Goal: Information Seeking & Learning: Find specific fact

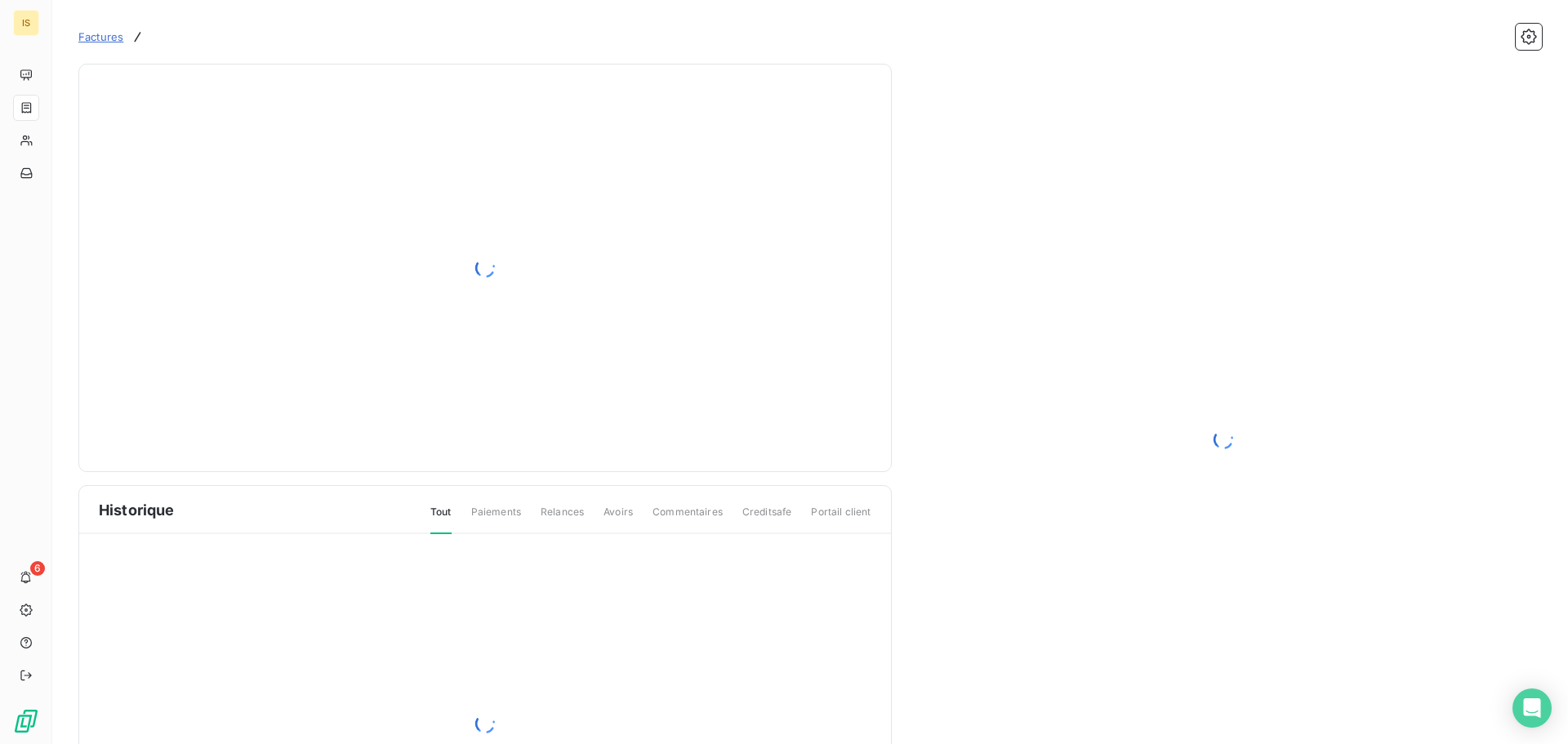
click at [102, 35] on span "Factures" at bounding box center [100, 37] width 45 height 14
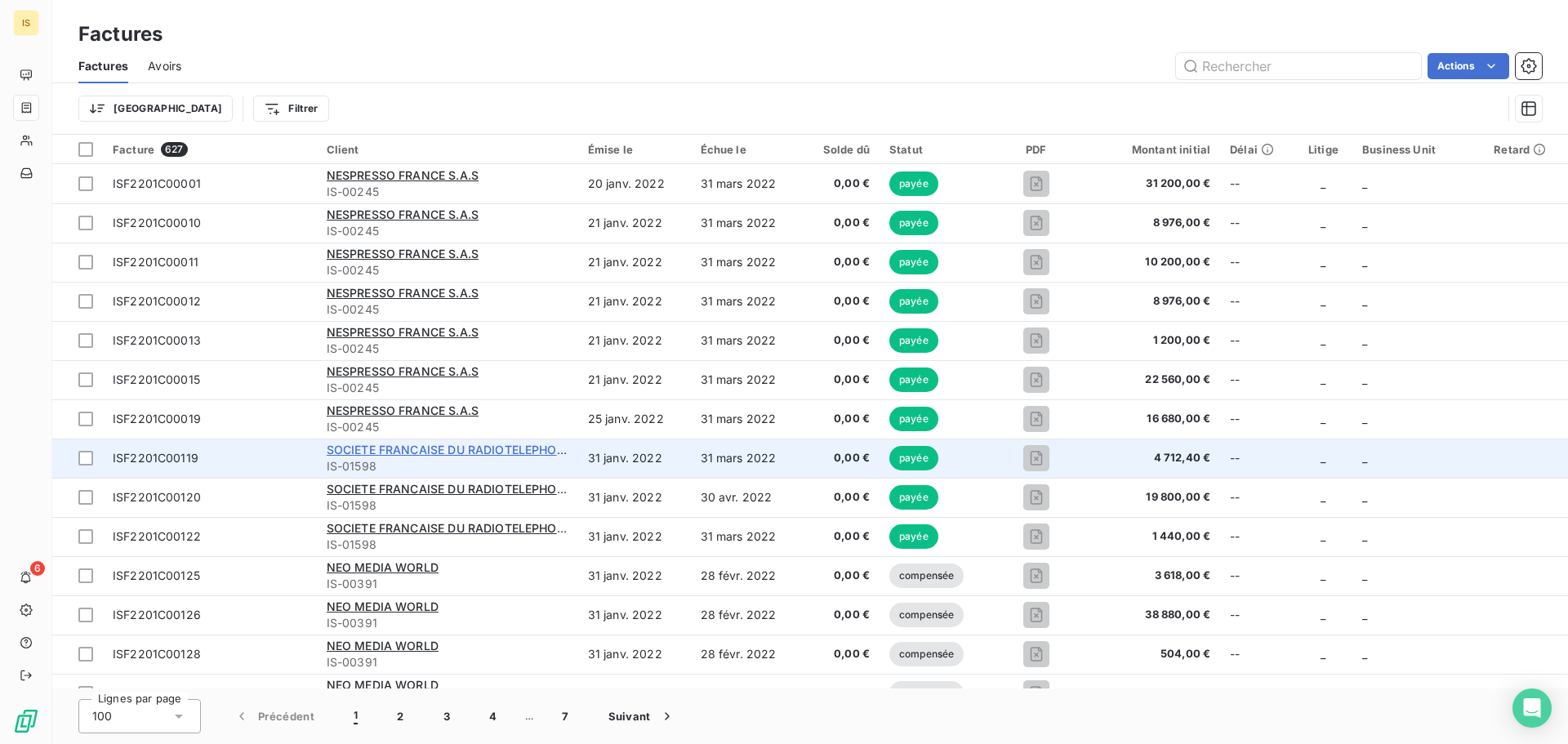
click at [369, 444] on span "SOCIETE FRANCAISE DU RADIOTELEPHONE - SFR" at bounding box center [466, 450] width 279 height 14
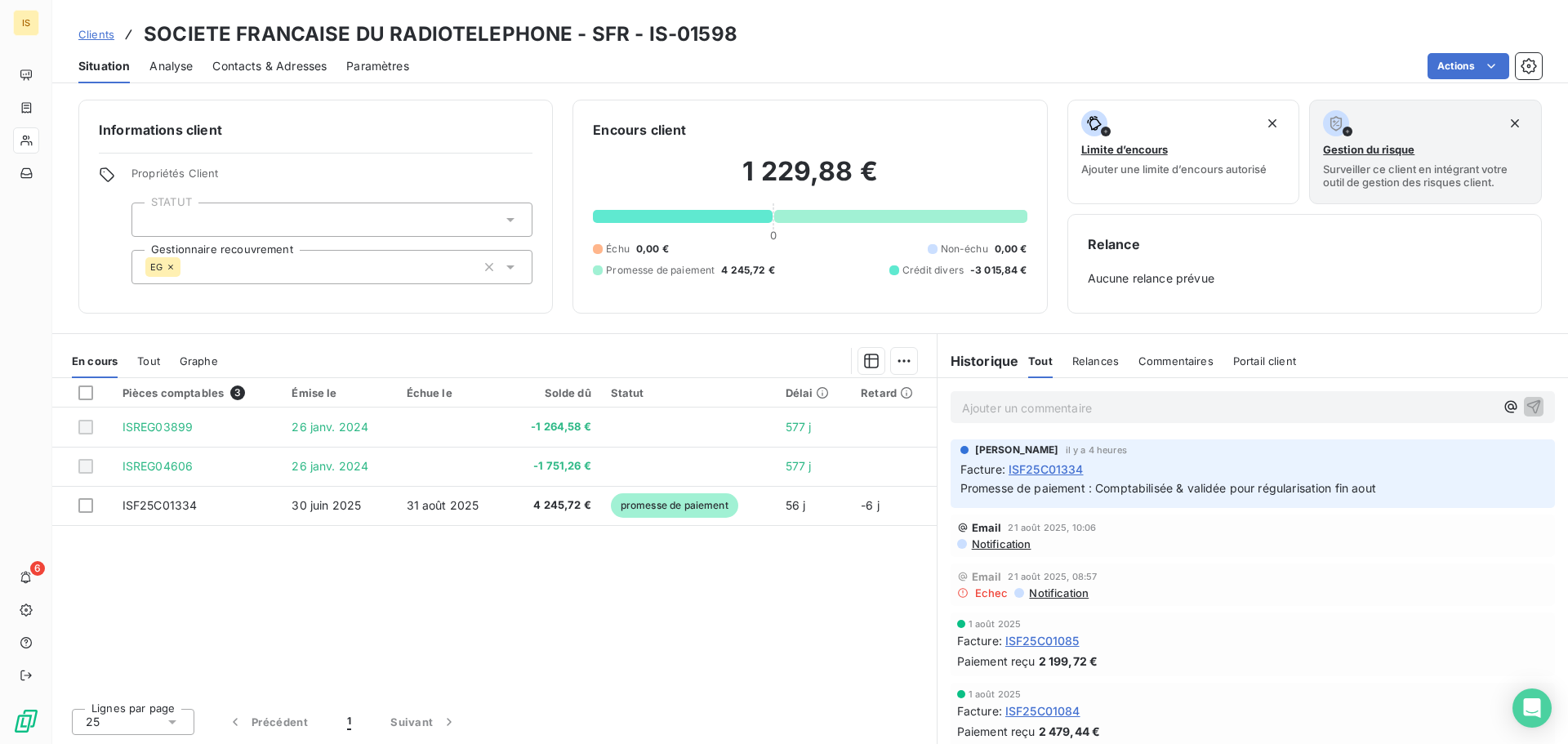
click at [145, 359] on span "Tout" at bounding box center [149, 361] width 23 height 14
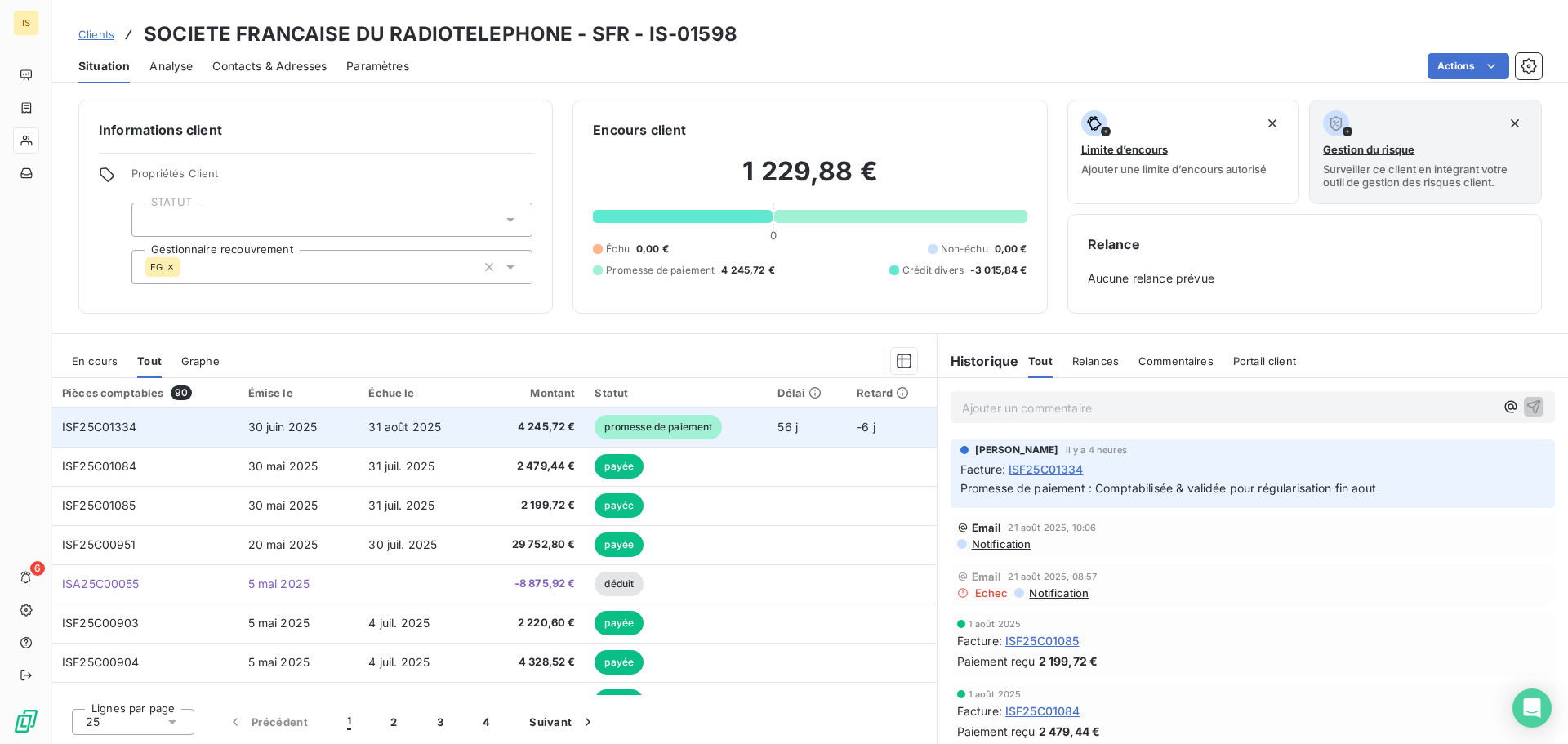
click at [523, 439] on td "4 245,72 €" at bounding box center [532, 427] width 105 height 40
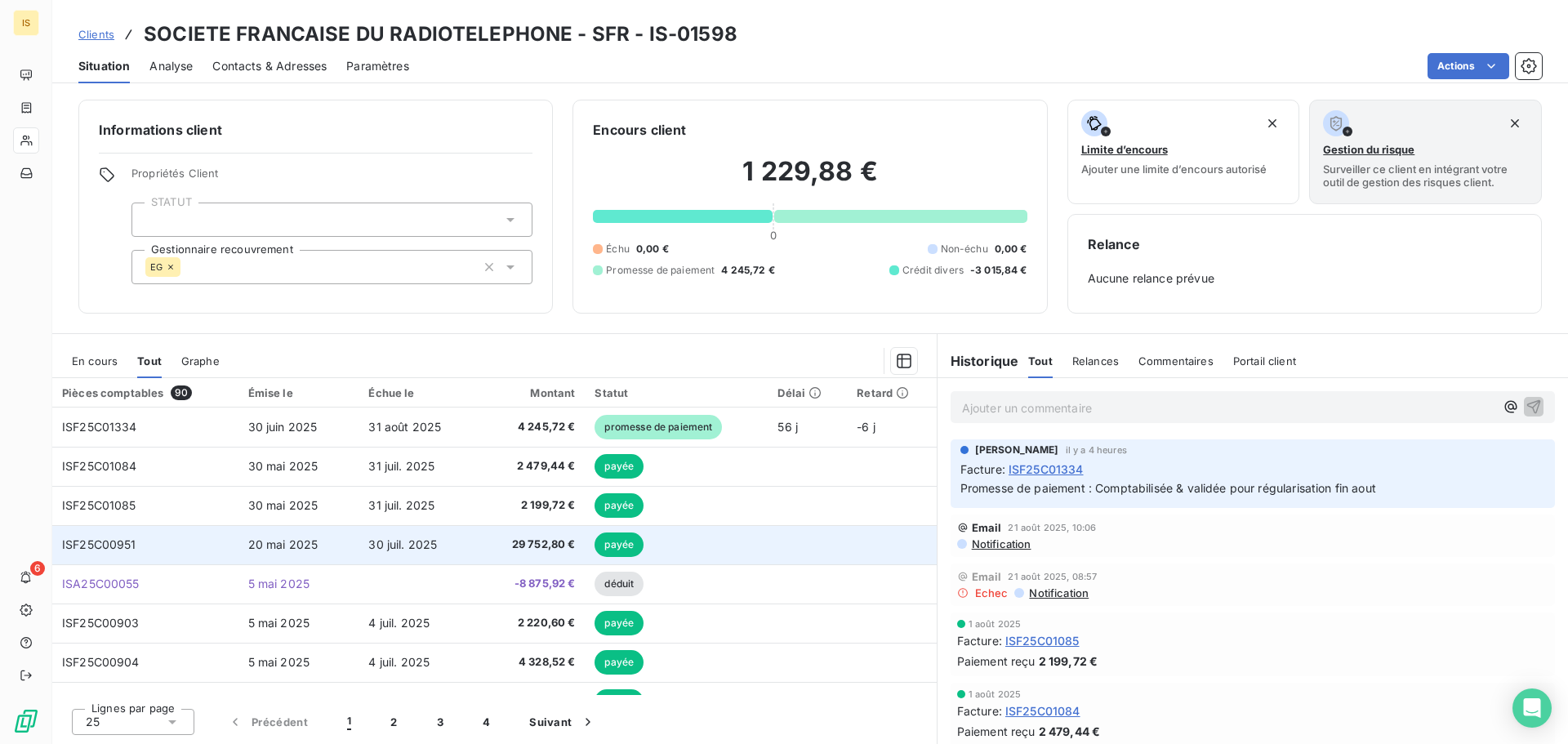
click at [520, 542] on span "29 752,80 €" at bounding box center [532, 544] width 86 height 16
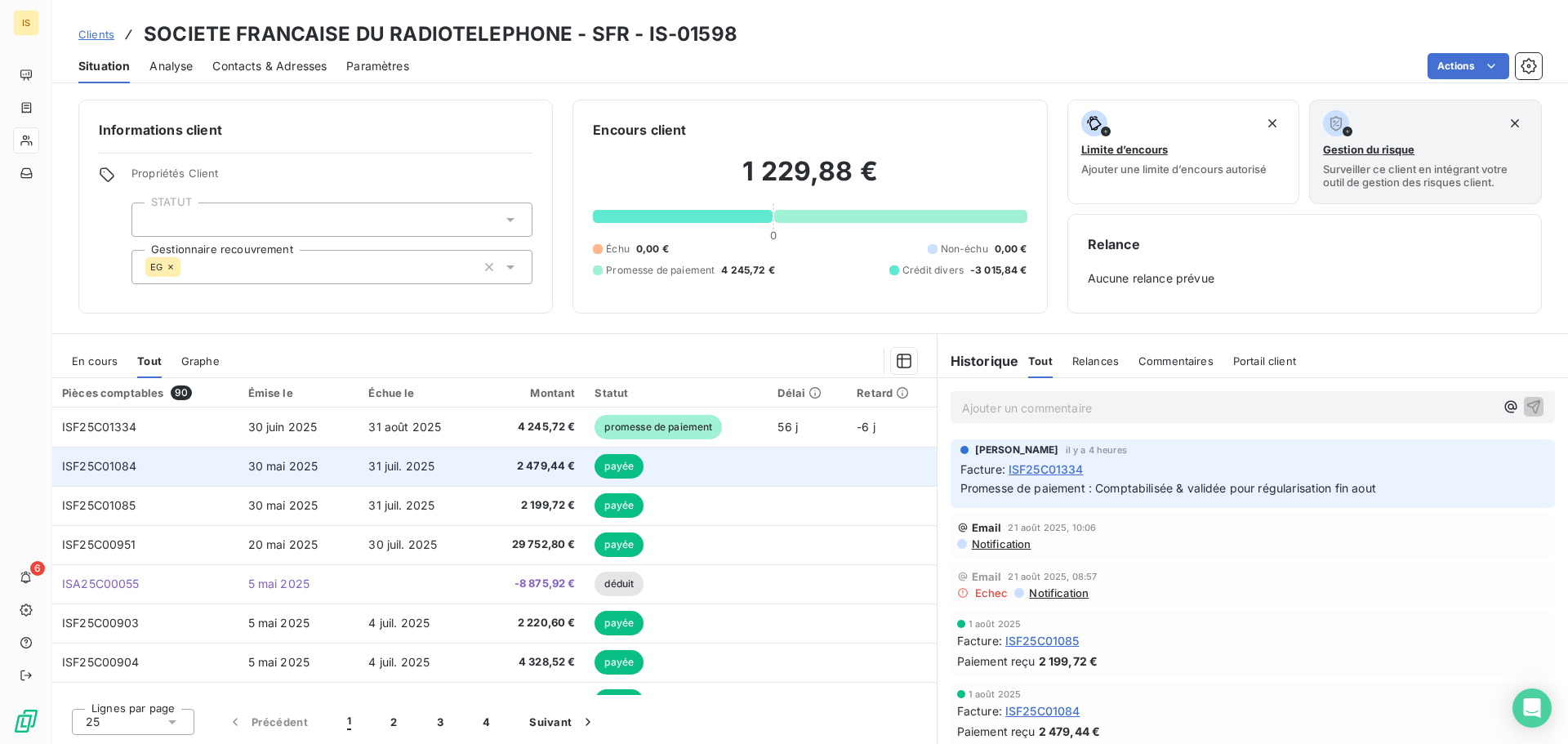
click at [524, 462] on span "2 479,44 €" at bounding box center [532, 466] width 86 height 16
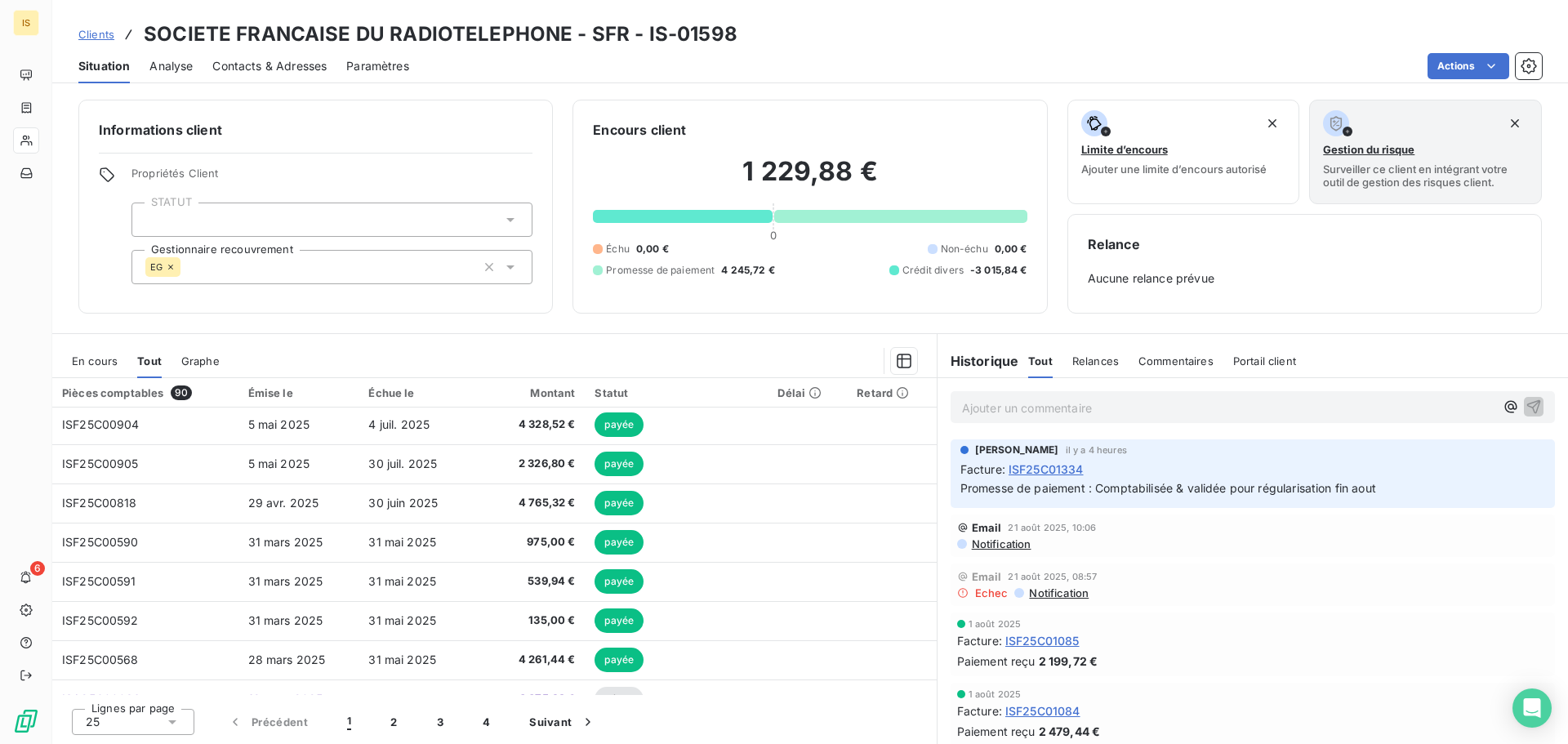
scroll to position [245, 0]
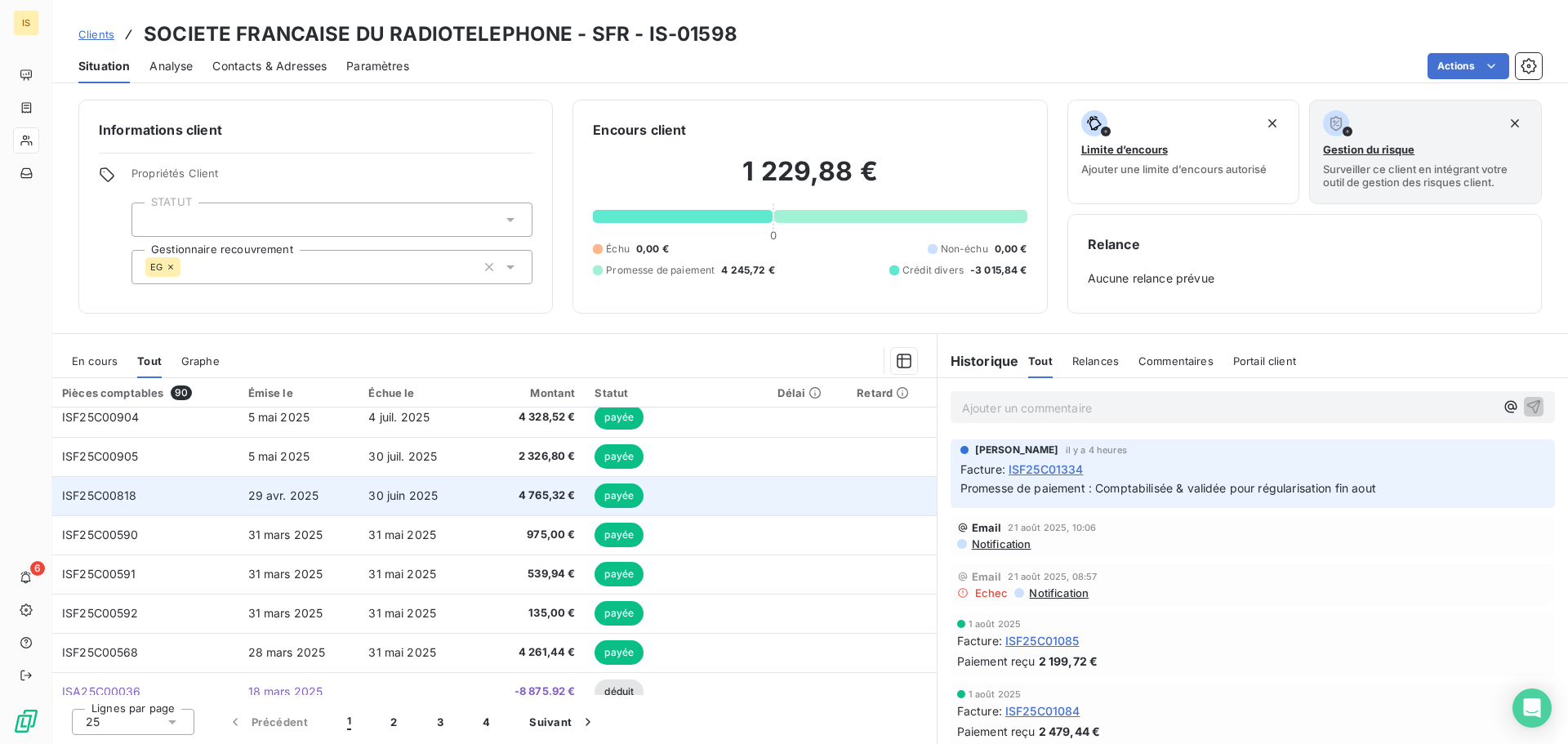
click at [495, 499] on span "4 765,32 €" at bounding box center [532, 495] width 86 height 16
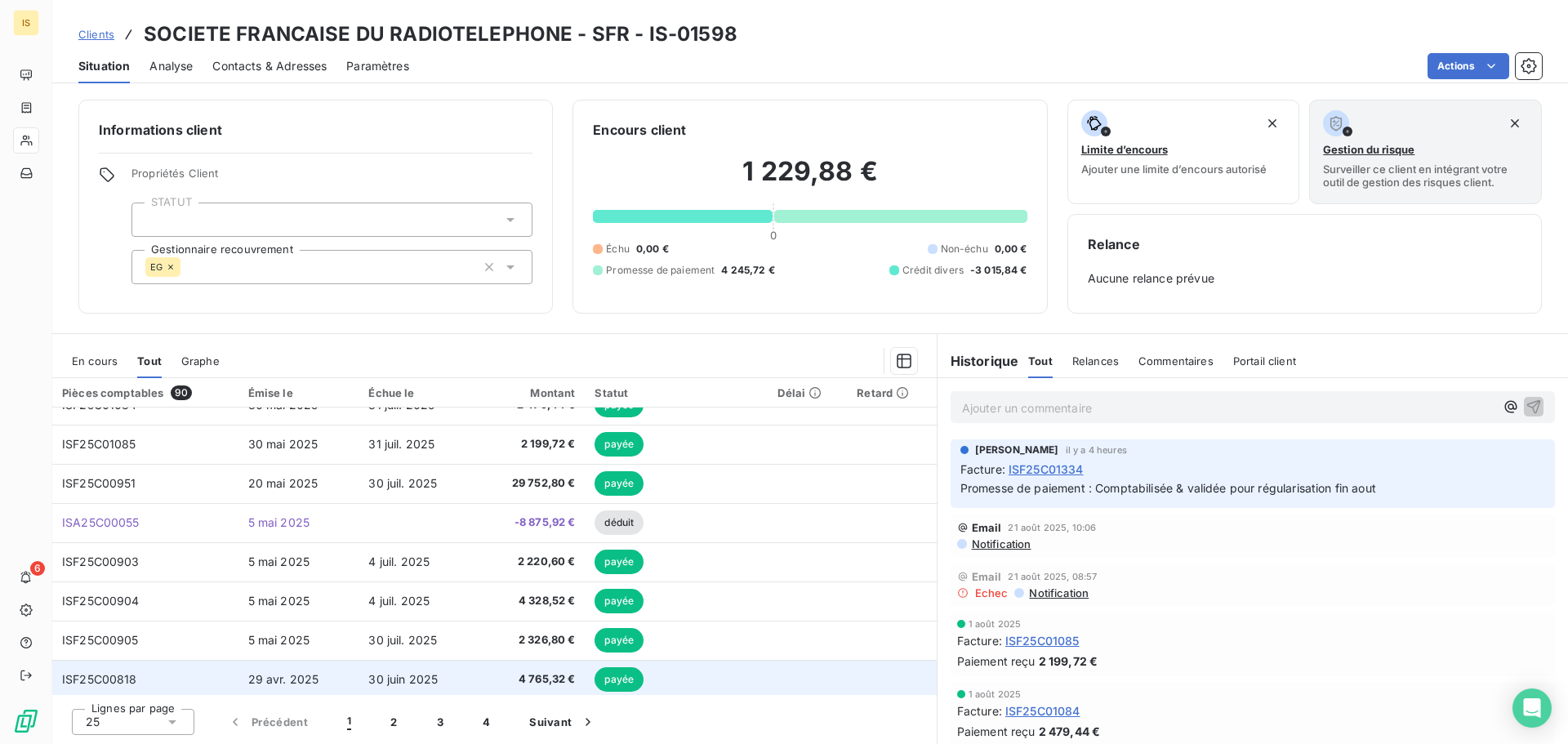
scroll to position [163, 0]
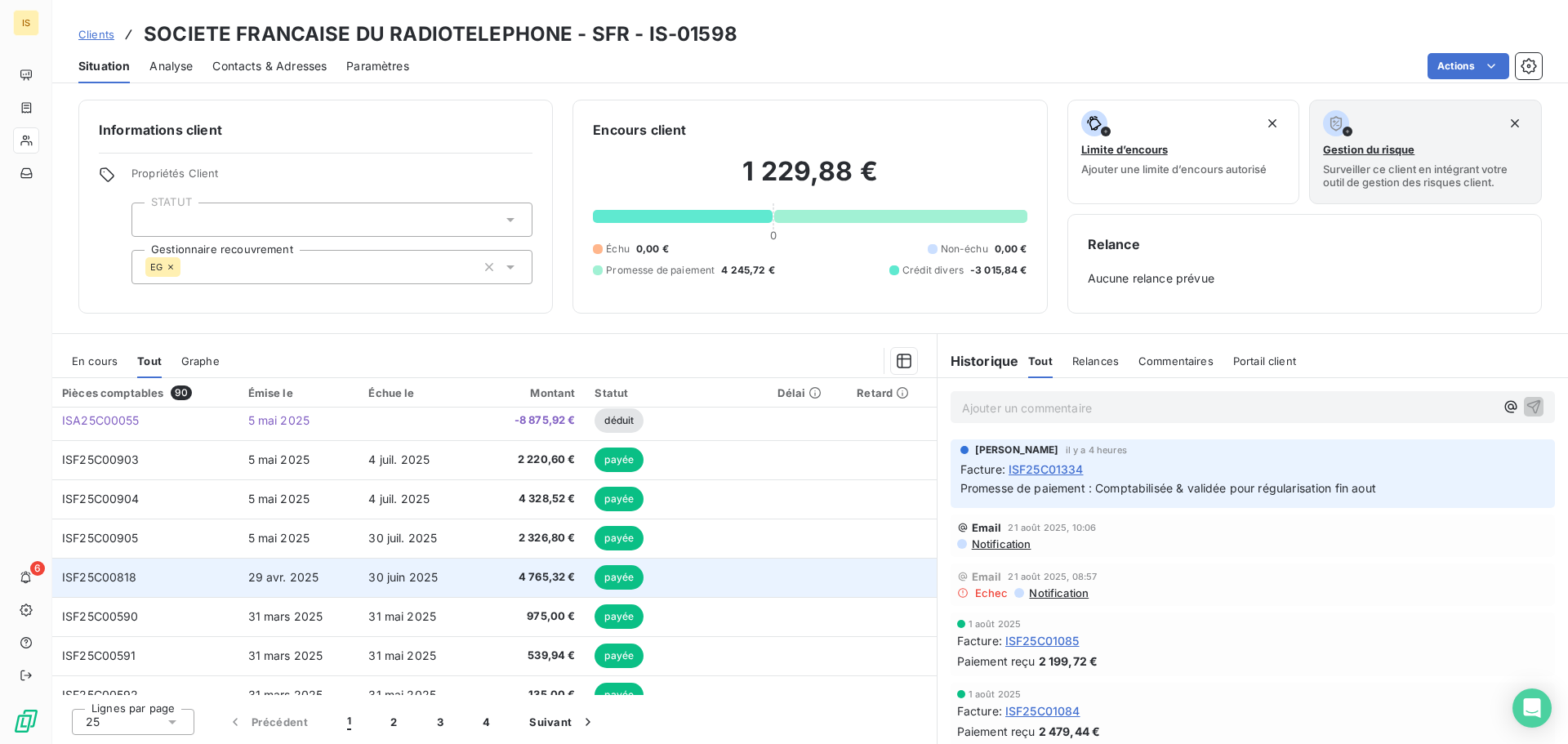
click at [489, 582] on span "4 765,32 €" at bounding box center [532, 577] width 86 height 16
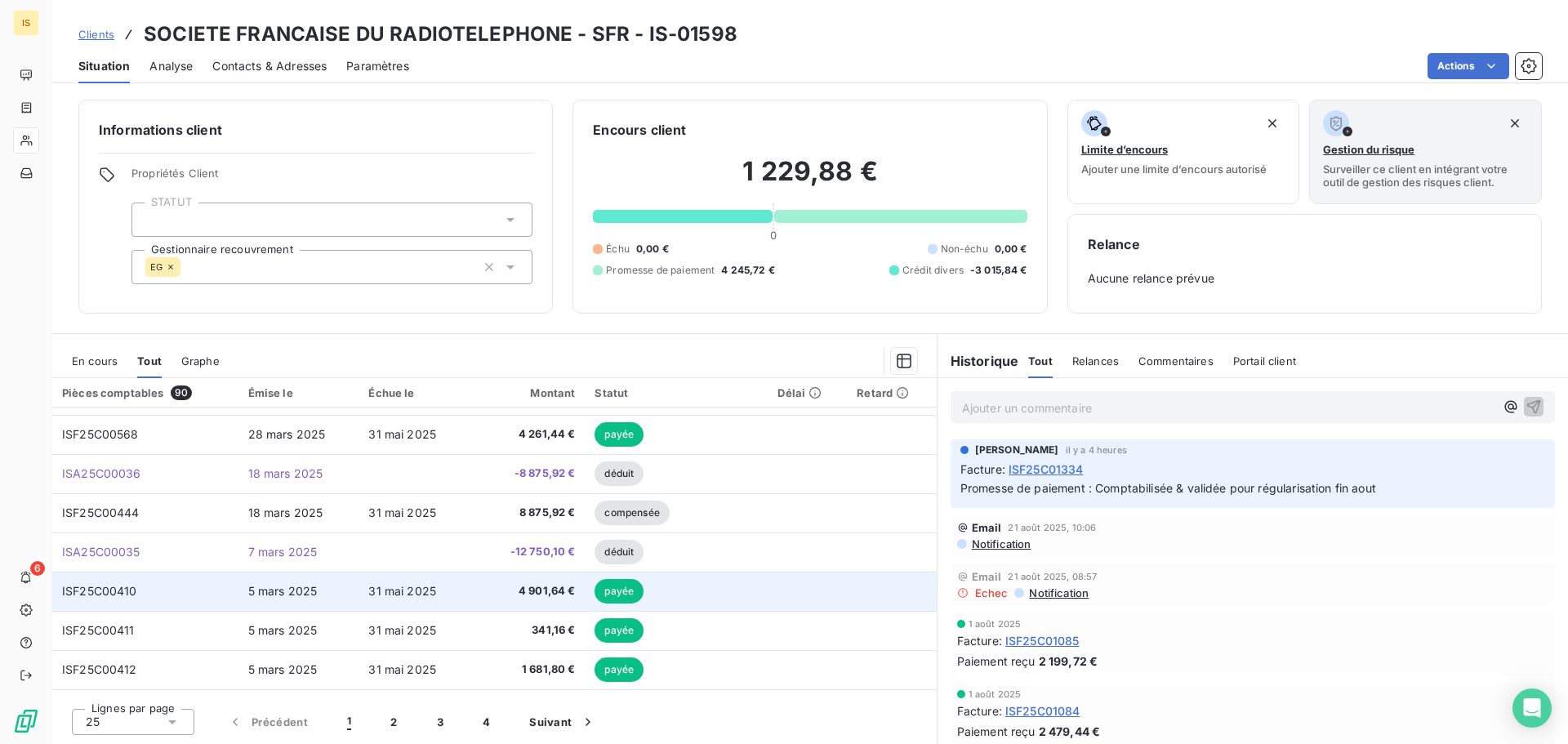
scroll to position [490, 0]
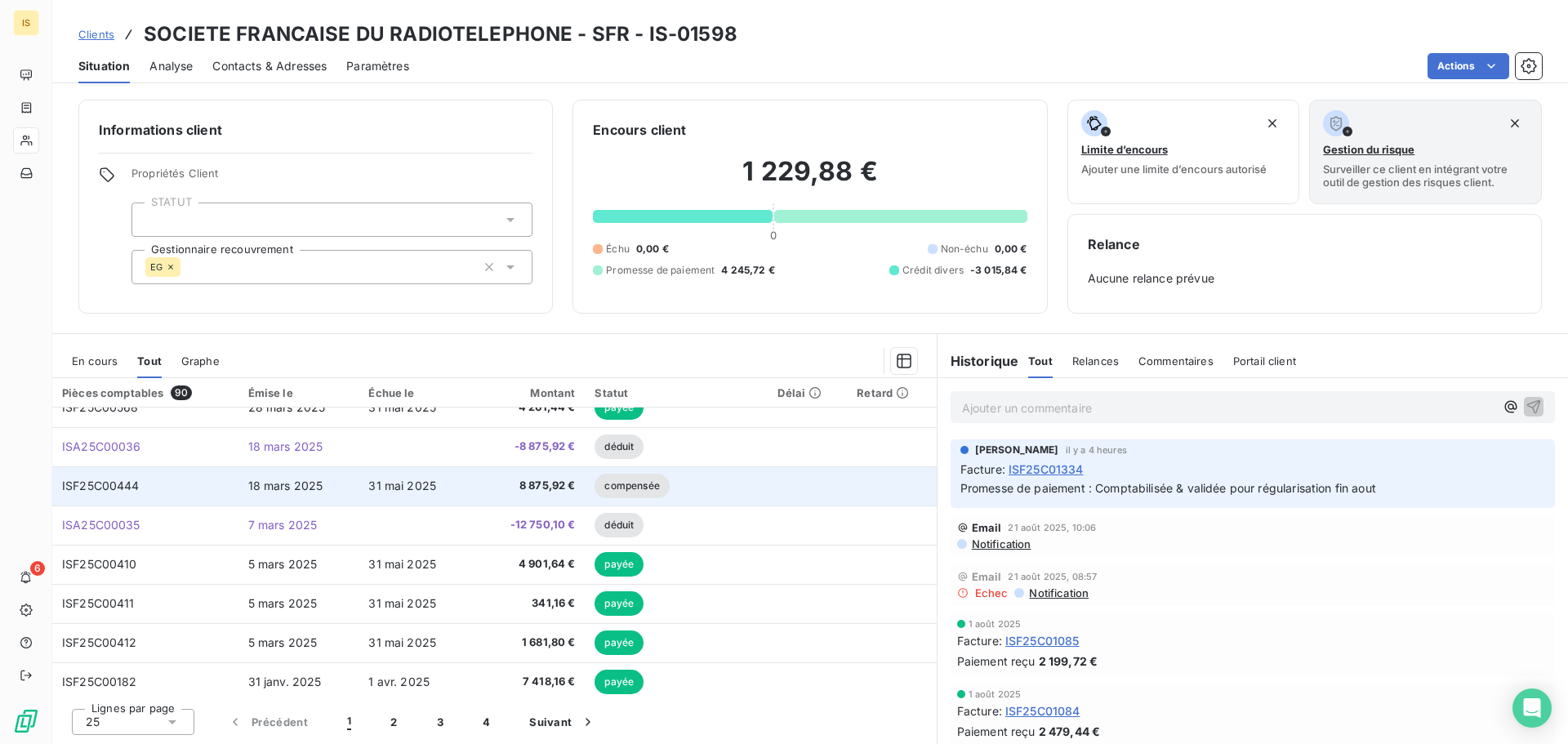
click at [481, 488] on td "8 875,92 €" at bounding box center [532, 485] width 105 height 40
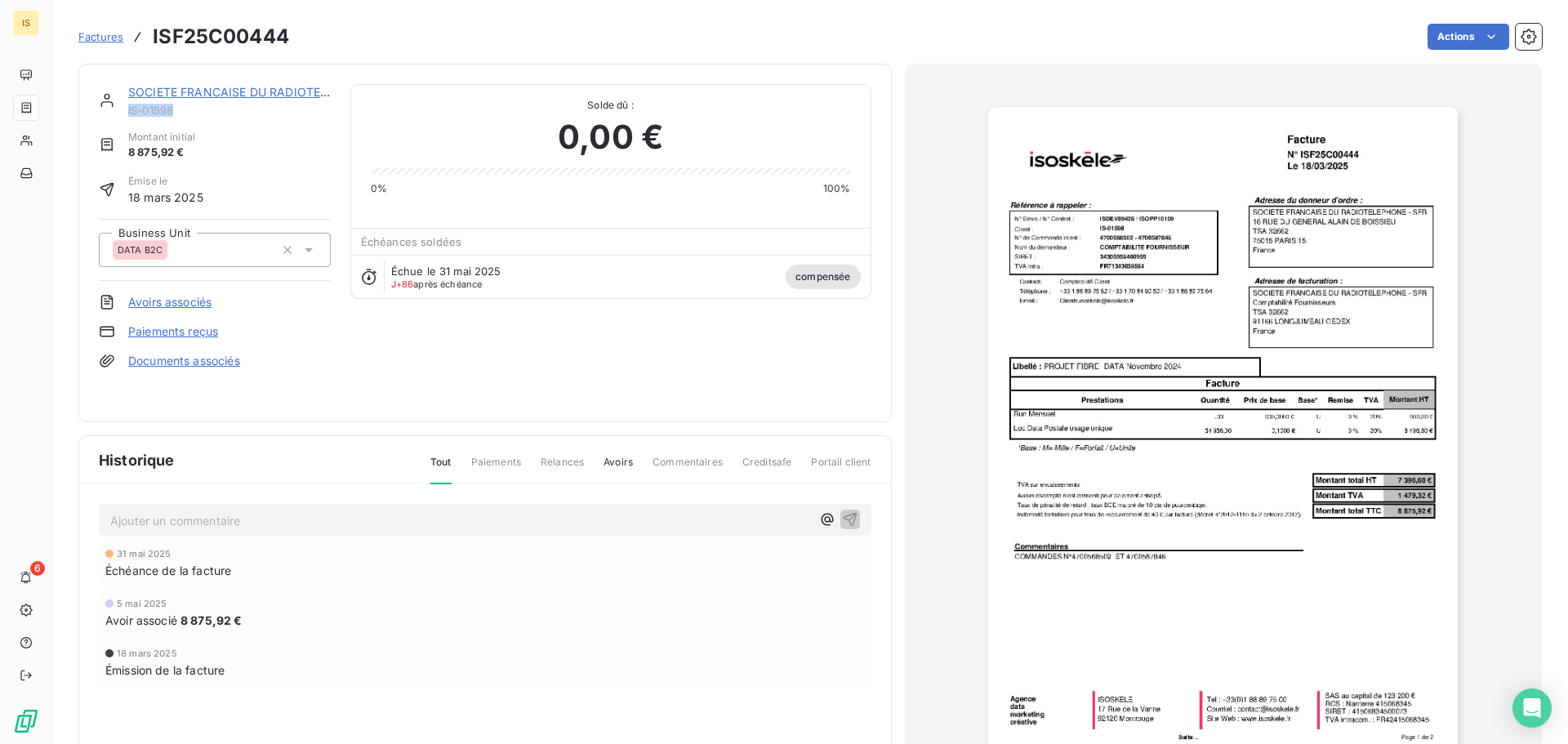
drag, startPoint x: 125, startPoint y: 109, endPoint x: 175, endPoint y: 109, distance: 50.0
click at [175, 109] on div "SOCIETE FRANCAISE DU RADIOTELEPHONE - SFR IS-01598" at bounding box center [214, 100] width 232 height 33
copy span "IS-01598"
